Goal: Task Accomplishment & Management: Complete application form

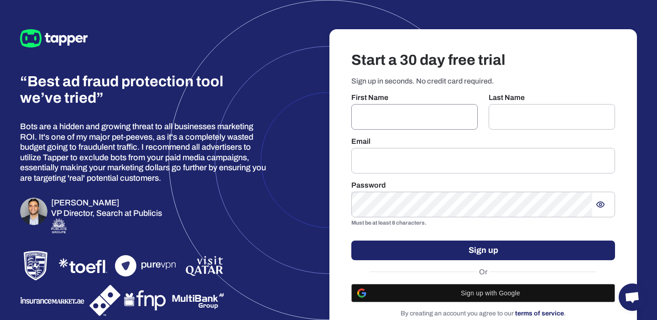
click at [385, 104] on input "text" at bounding box center [414, 117] width 126 height 26
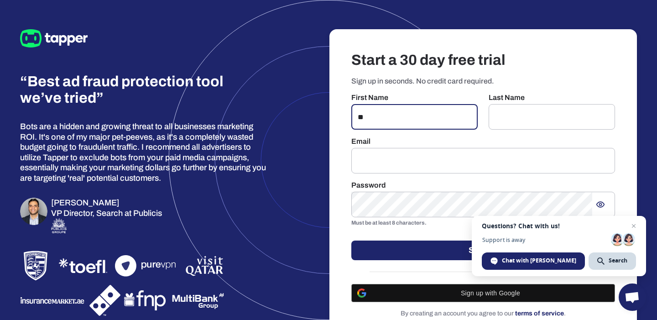
type input "**"
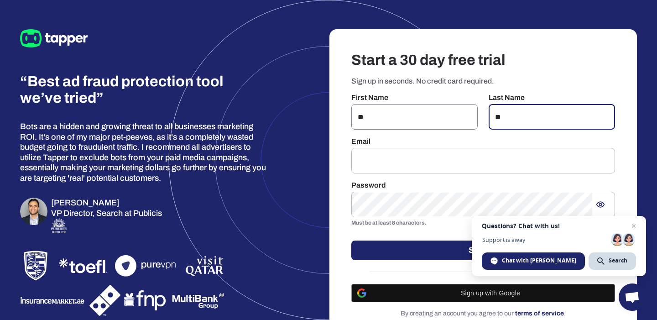
type input "*"
type input "********"
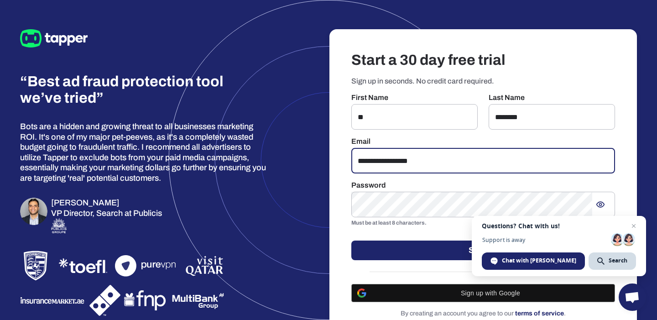
click at [418, 162] on input "**********" at bounding box center [483, 161] width 264 height 26
type input "**********"
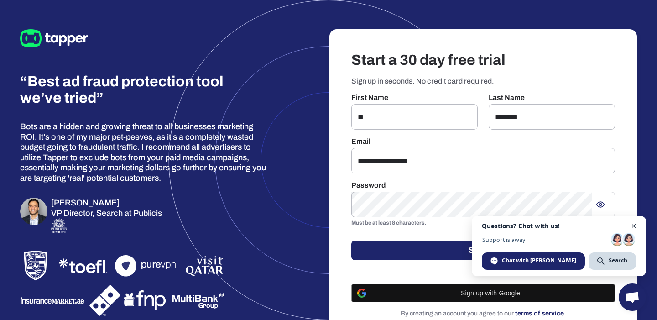
click at [630, 226] on span "Close chat" at bounding box center [633, 225] width 11 height 11
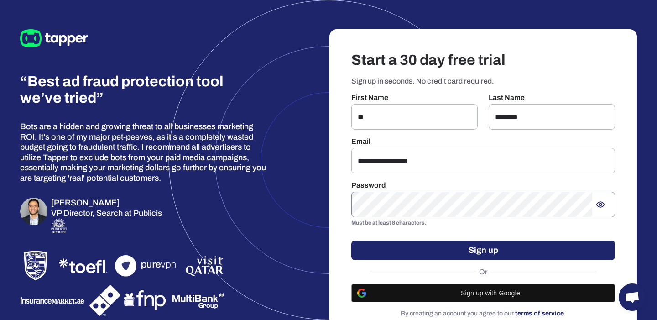
click at [601, 204] on icon "Show password" at bounding box center [600, 204] width 9 height 9
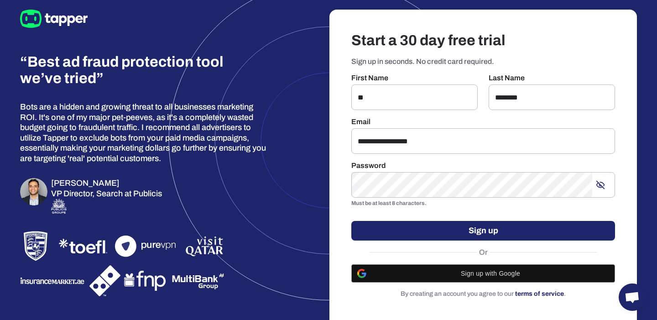
click at [504, 232] on button "Sign up" at bounding box center [483, 231] width 264 height 20
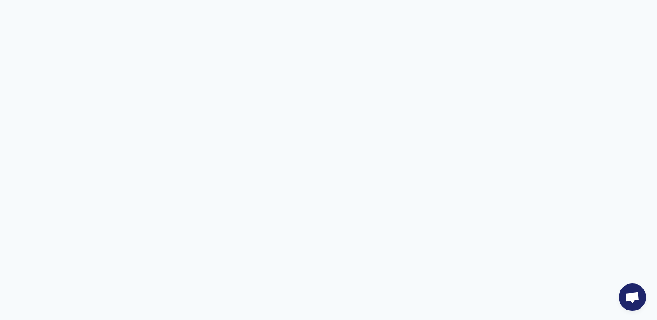
click at [270, 0] on html "Questions? Chat with us! Support is away Chat with Tamar Search" at bounding box center [328, 0] width 657 height 0
click at [184, 0] on html "Questions? Chat with us! Support is away Chat with Tamar Search" at bounding box center [328, 0] width 657 height 0
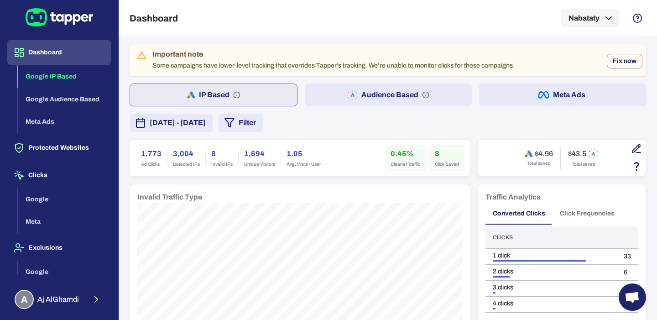
click at [378, 67] on div "Important note Some campaigns have lower-level tracking that overrides Tapper’s…" at bounding box center [332, 60] width 360 height 26
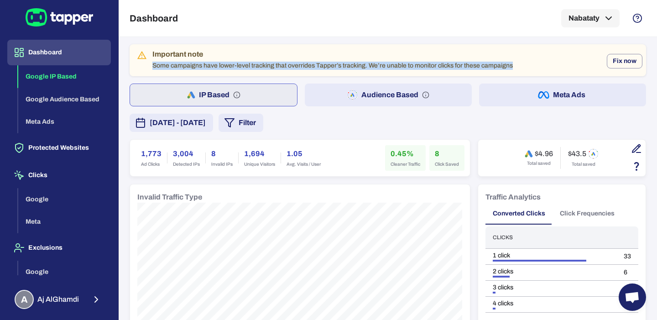
click at [378, 67] on div "Important note Some campaigns have lower-level tracking that overrides Tapper’s…" at bounding box center [332, 60] width 360 height 26
click at [424, 125] on div "[DATE] - [DATE] Filter" at bounding box center [388, 123] width 516 height 18
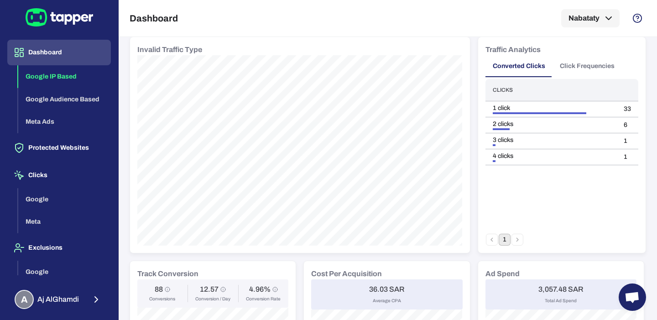
scroll to position [13, 0]
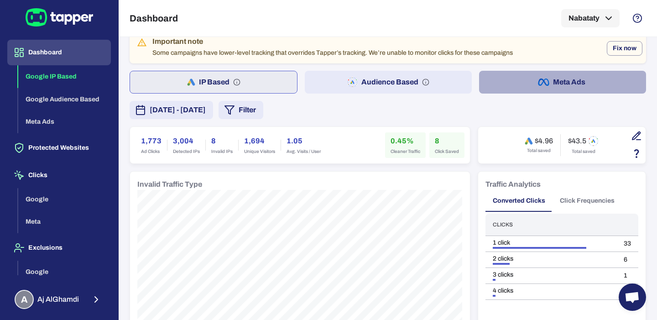
click at [529, 78] on button "Meta Ads" at bounding box center [562, 82] width 167 height 23
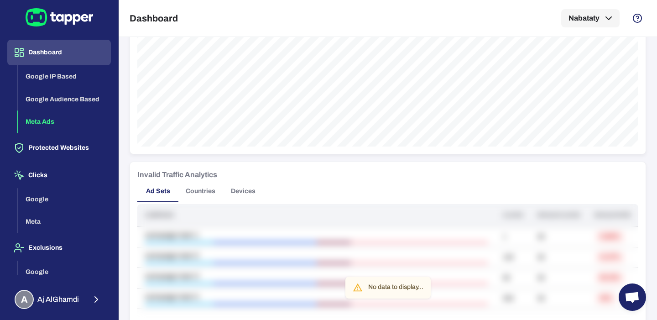
scroll to position [504, 0]
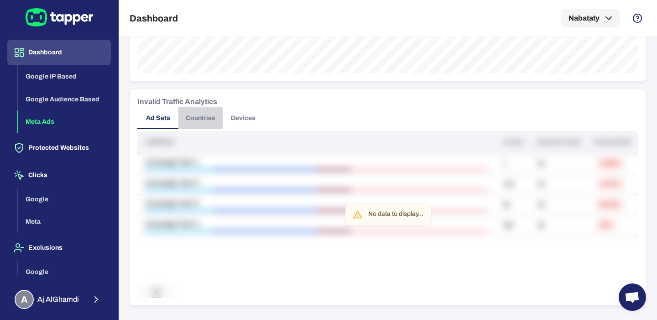
click at [199, 124] on button "Countries" at bounding box center [200, 118] width 44 height 22
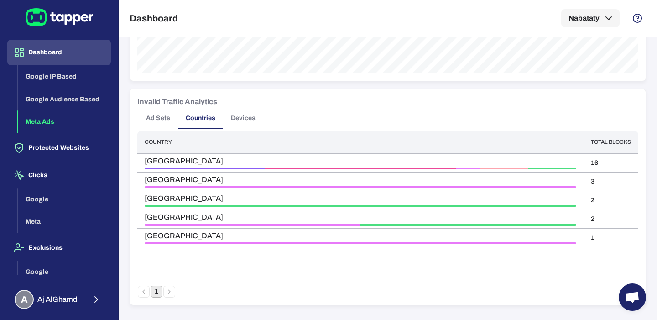
click at [247, 121] on button "Devices" at bounding box center [243, 118] width 41 height 22
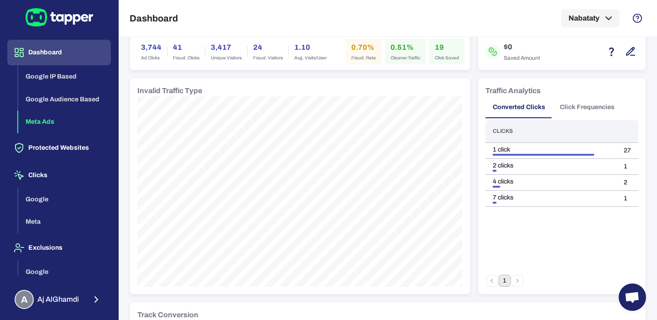
scroll to position [0, 0]
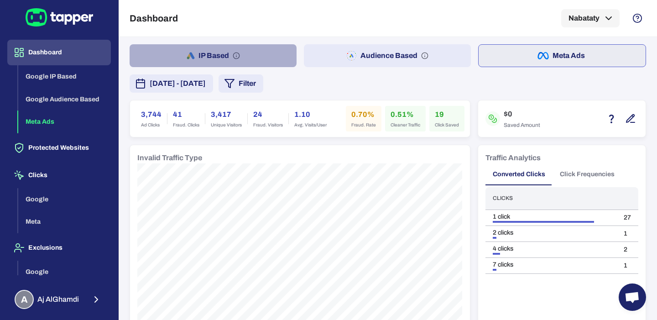
click at [214, 50] on button "IP Based" at bounding box center [213, 55] width 167 height 23
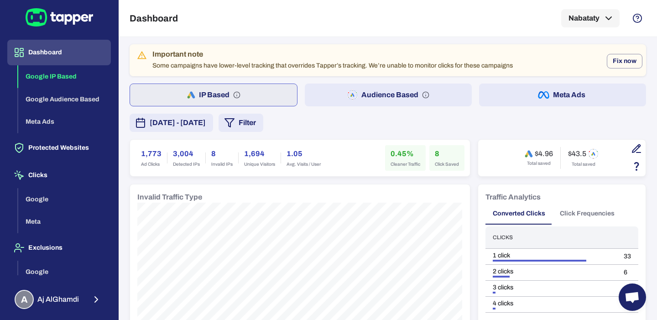
click at [382, 101] on button "Audience Based" at bounding box center [388, 94] width 167 height 23
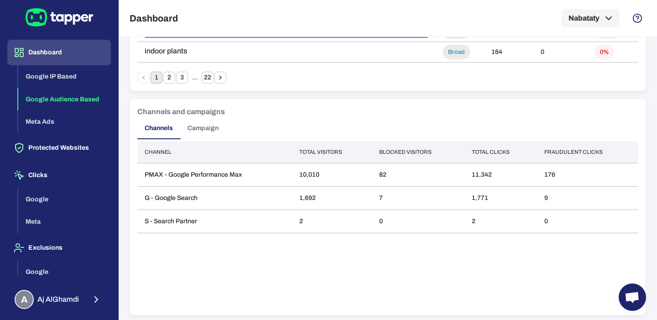
scroll to position [759, 0]
